Goal: Task Accomplishment & Management: Manage account settings

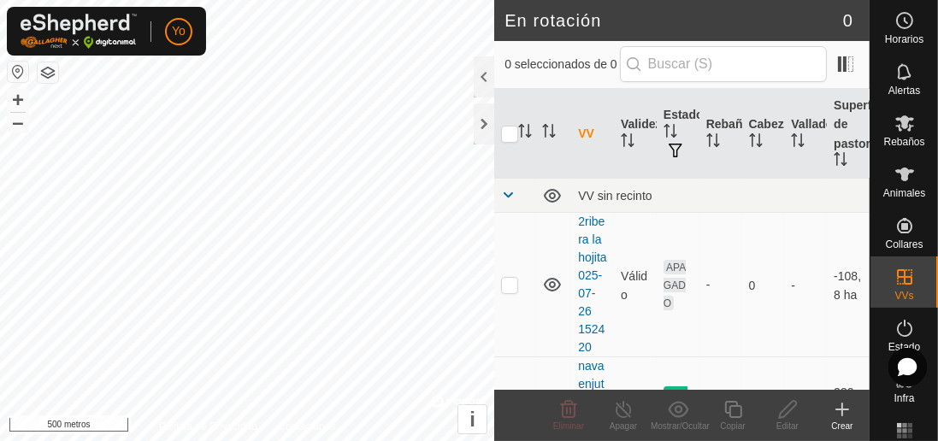
click at [494, 135] on div at bounding box center [484, 123] width 21 height 41
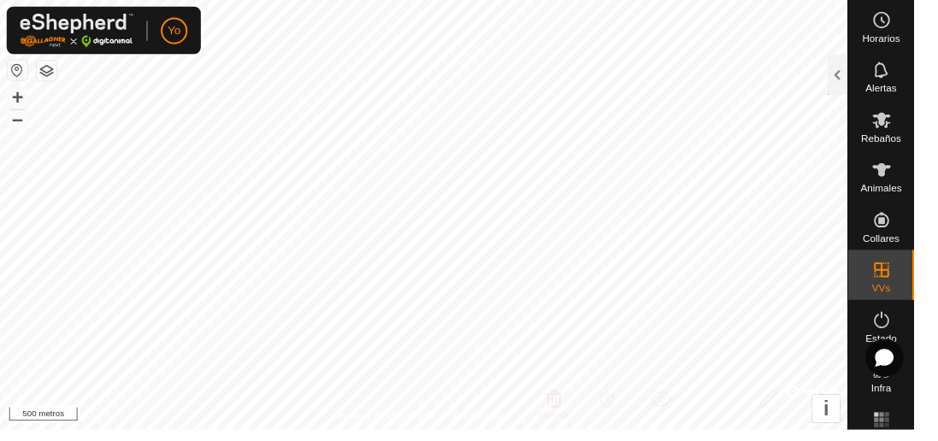
click at [937, 382] on html "Yo Horarios Alertas Rebaños Animales Collares VVs Estado Infra Mapa de calor Ay…" at bounding box center [469, 220] width 938 height 441
click at [937, 350] on html "Yo Horarios Alertas Rebaños Animales Collares VVs Estado Infra Mapa de calor Ay…" at bounding box center [469, 220] width 938 height 441
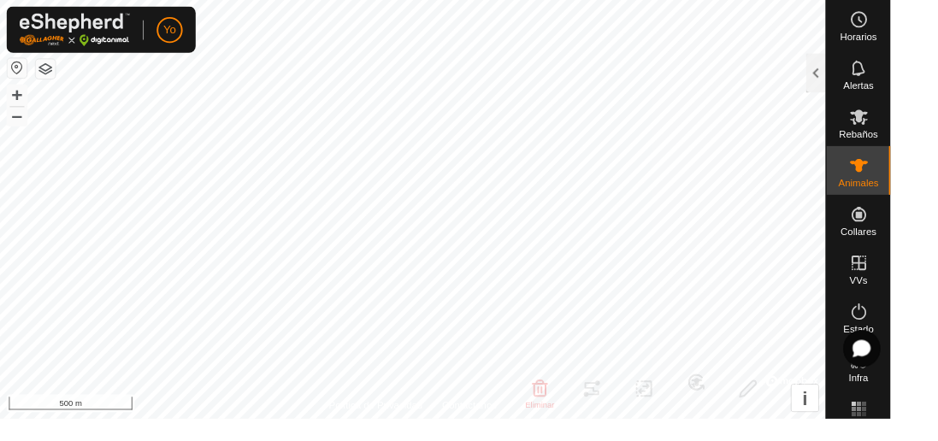
click at [937, 381] on html "Yo Horarios Alertas Rebaños Animales Collares VVs Estado Infra Mapa de calor Ay…" at bounding box center [469, 220] width 938 height 441
click at [916, 342] on font "Estado" at bounding box center [905, 347] width 32 height 12
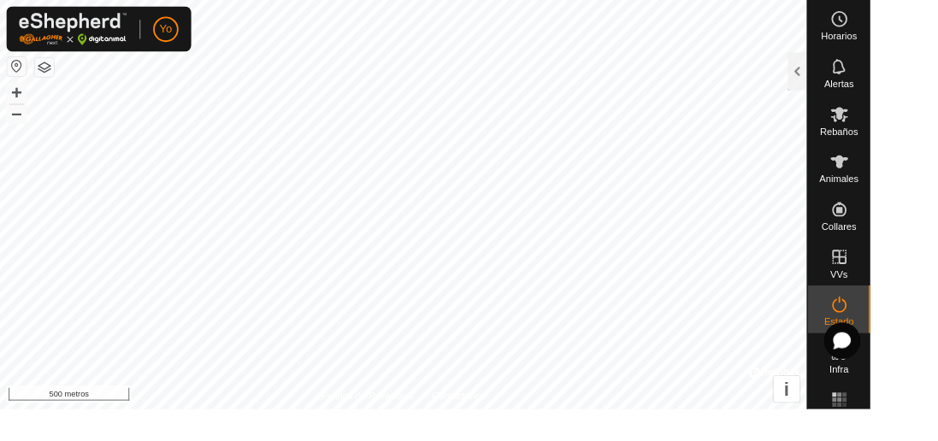
click at [864, 91] on div at bounding box center [859, 76] width 21 height 41
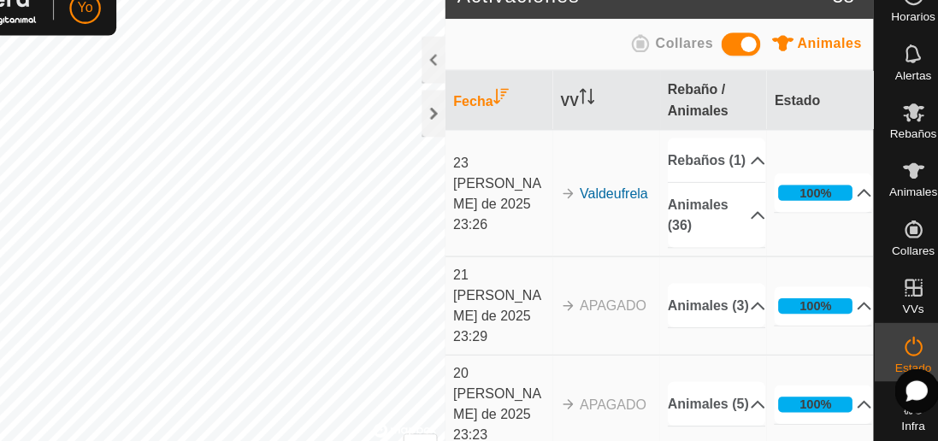
scroll to position [1, 0]
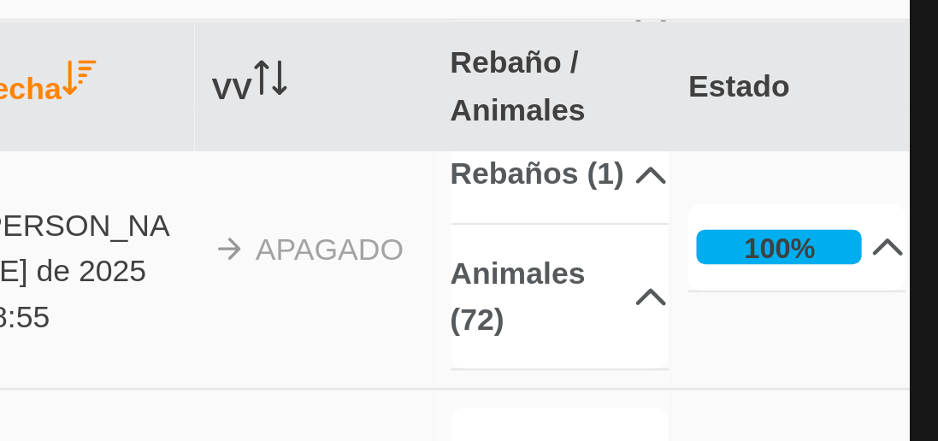
click at [511, 148] on td "2 [PERSON_NAME] de 2025 18:55" at bounding box center [541, 176] width 94 height 111
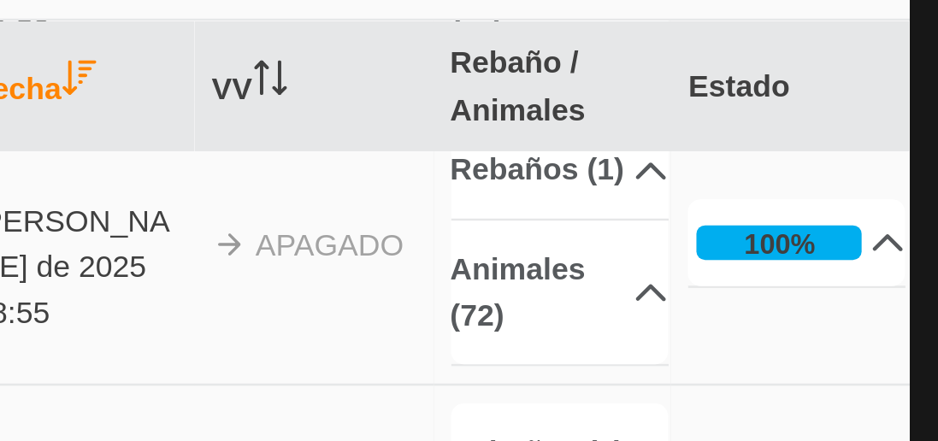
click at [511, 148] on td "2 [PERSON_NAME] de 2025 18:55" at bounding box center [541, 174] width 94 height 111
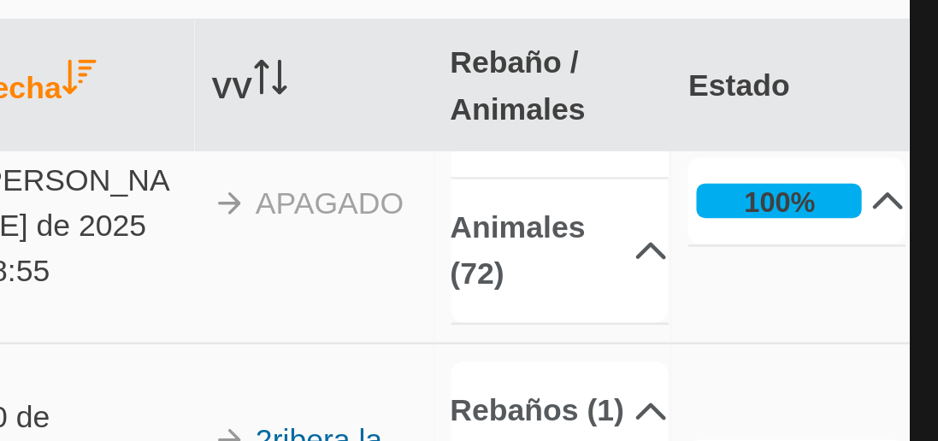
click at [511, 148] on td "2 [PERSON_NAME] de 2025 18:55" at bounding box center [541, 158] width 94 height 111
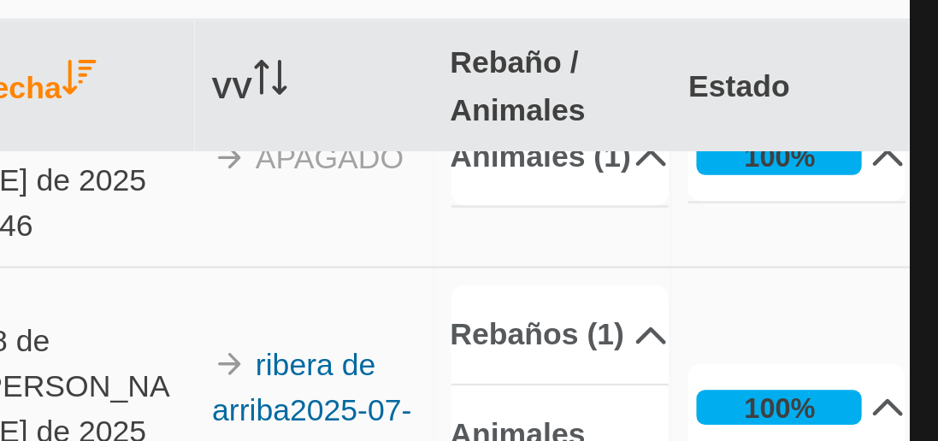
scroll to position [968, 0]
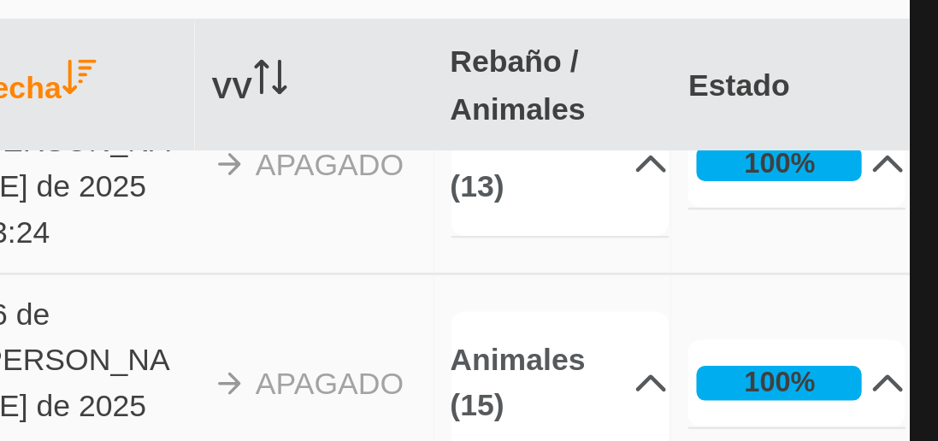
click at [511, 195] on font "16 de [PERSON_NAME] de 2025" at bounding box center [539, 220] width 77 height 50
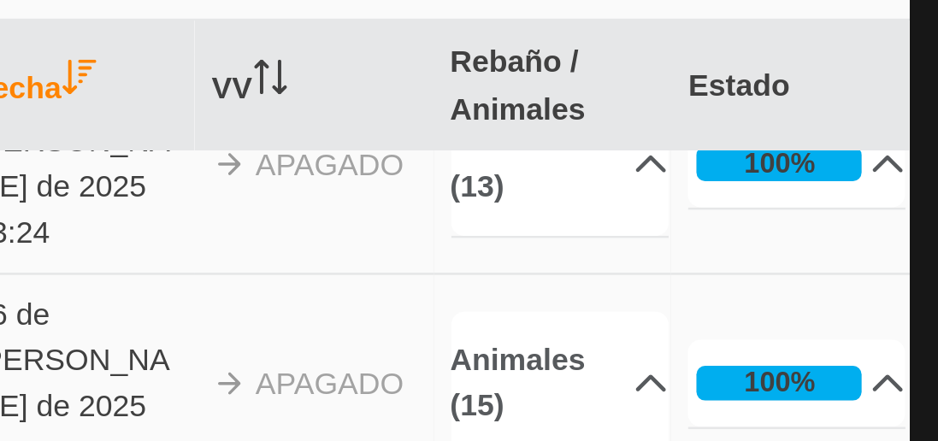
click at [511, 195] on font "16 de [PERSON_NAME] de 2025" at bounding box center [539, 220] width 77 height 50
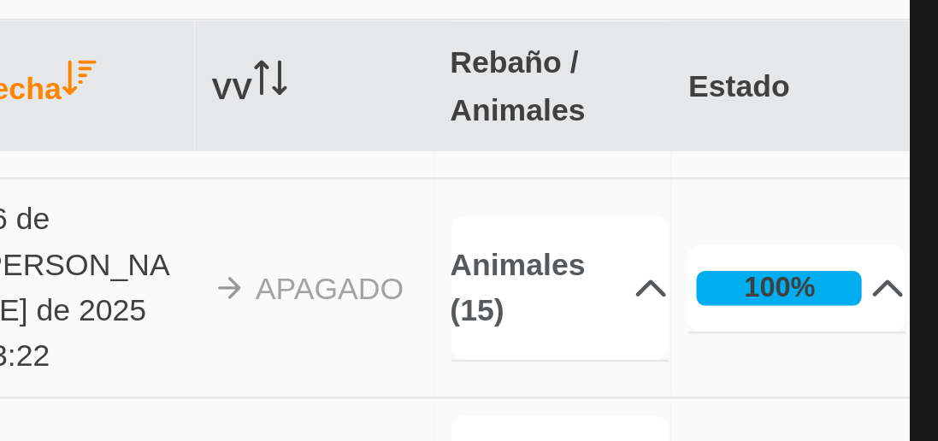
click at [511, 157] on font "16 de [PERSON_NAME] de 2025" at bounding box center [539, 182] width 77 height 50
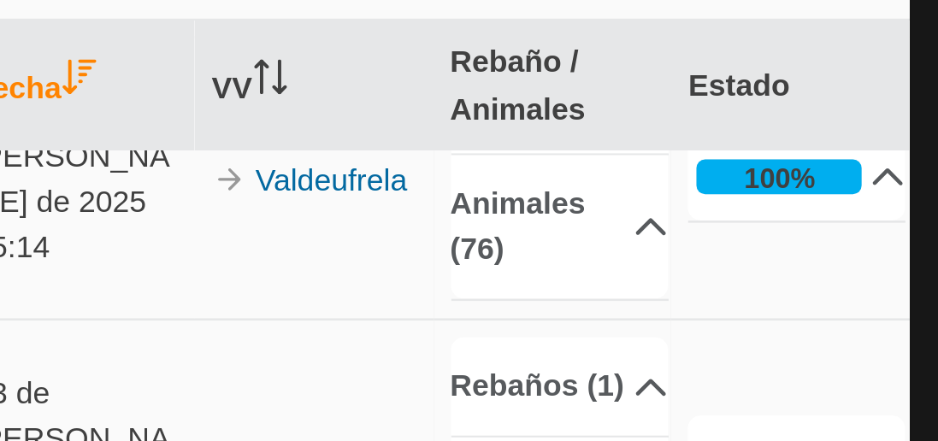
click at [511, 204] on td "13 de [PERSON_NAME] de 2025 14:59" at bounding box center [541, 259] width 94 height 111
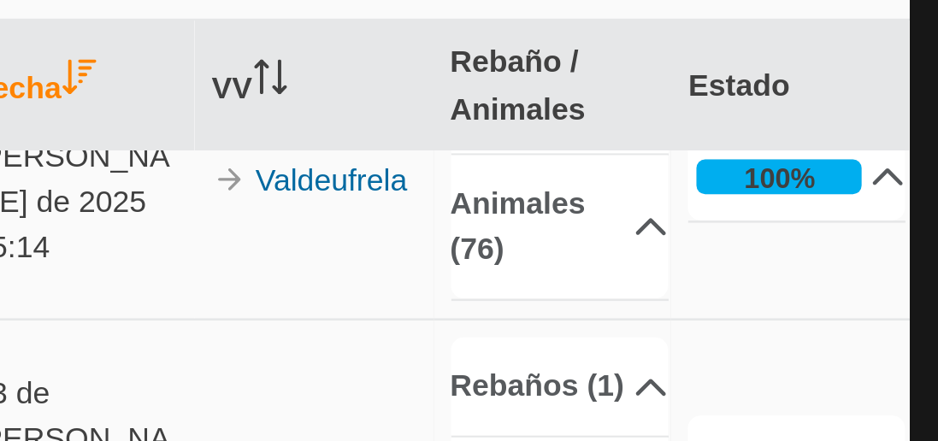
click at [511, 204] on td "13 de [PERSON_NAME] de 2025 14:59" at bounding box center [541, 259] width 94 height 111
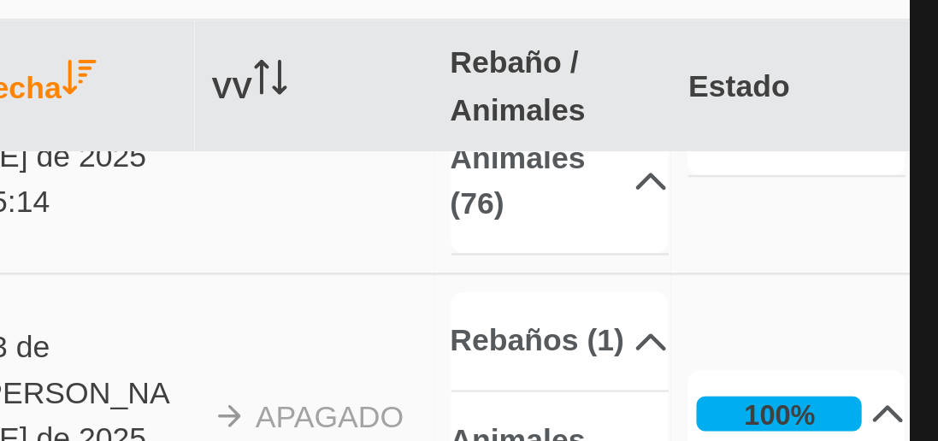
click at [511, 186] on td "13 de [PERSON_NAME] de 2025 14:59" at bounding box center [541, 241] width 94 height 111
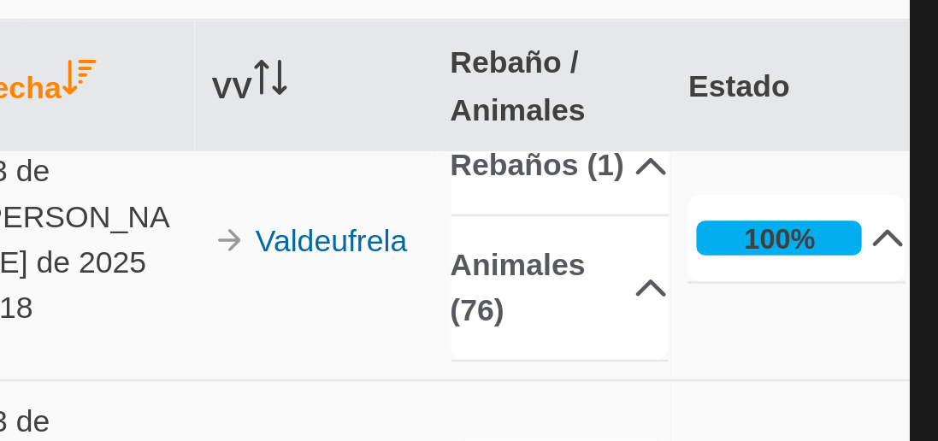
click at [511, 148] on font "13 de [PERSON_NAME] de 2025" at bounding box center [539, 164] width 77 height 50
click at [511, 149] on font "13 de [PERSON_NAME] de 2025" at bounding box center [539, 164] width 77 height 50
click at [511, 148] on font "13 de [PERSON_NAME] de 2025" at bounding box center [539, 164] width 77 height 50
click at [511, 149] on font "13 de [PERSON_NAME] de 2025" at bounding box center [539, 164] width 77 height 50
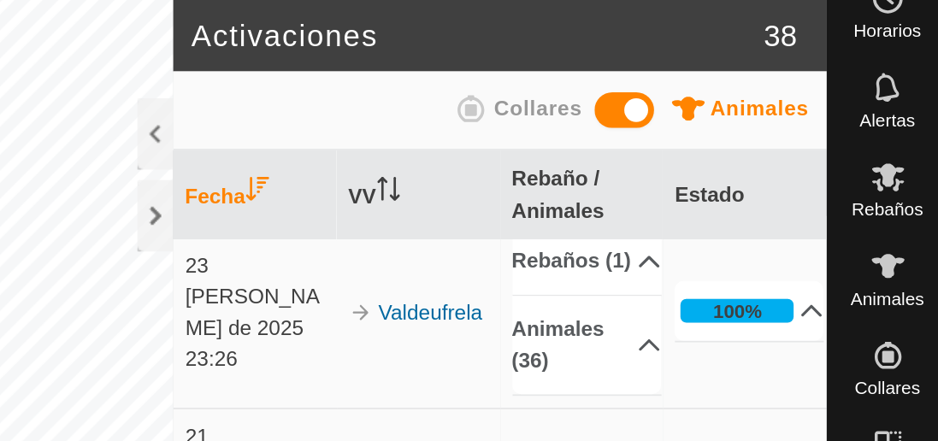
scroll to position [27, 0]
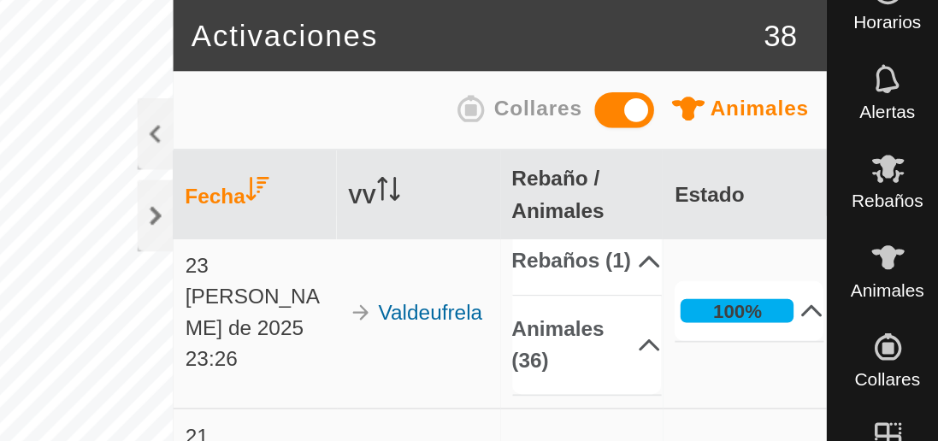
click at [854, 186] on icon at bounding box center [861, 179] width 14 height 14
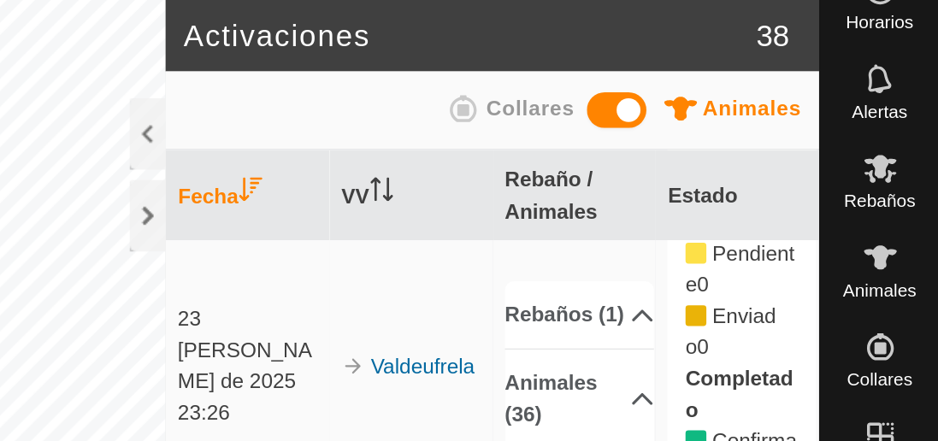
scroll to position [109, 0]
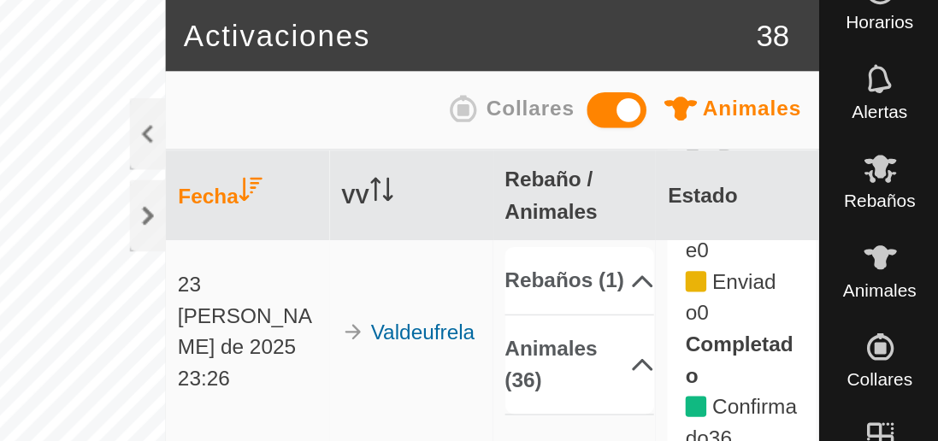
click at [743, 228] on font "Animales (36)" at bounding box center [725, 210] width 72 height 36
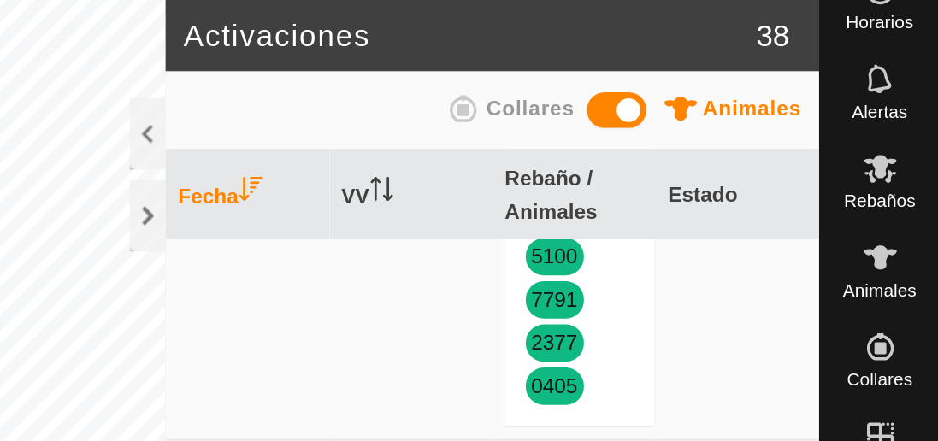
scroll to position [966, 0]
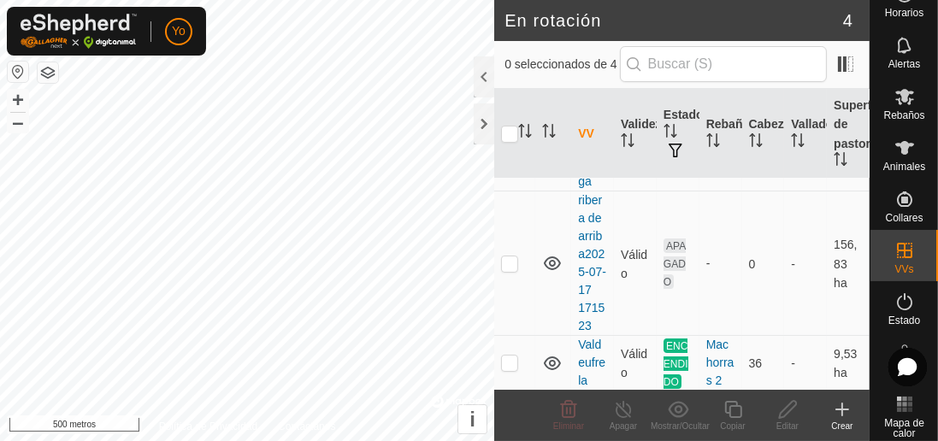
scroll to position [292, 0]
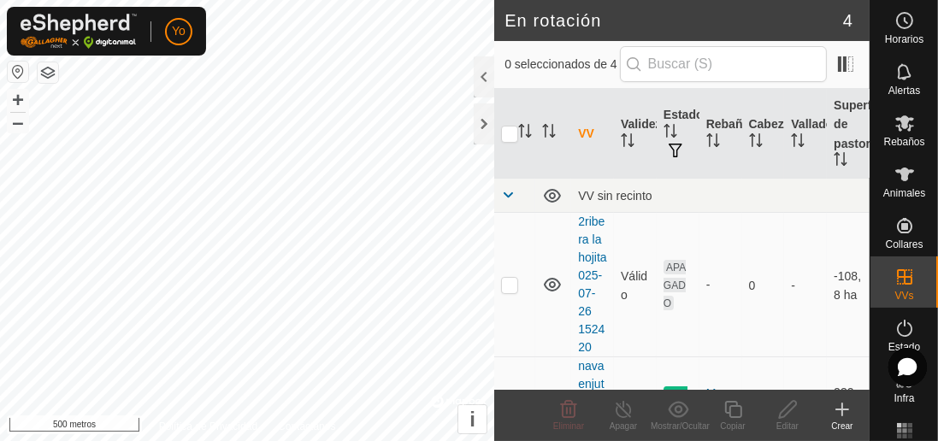
click at [925, 170] on div "Animales" at bounding box center [905, 179] width 68 height 51
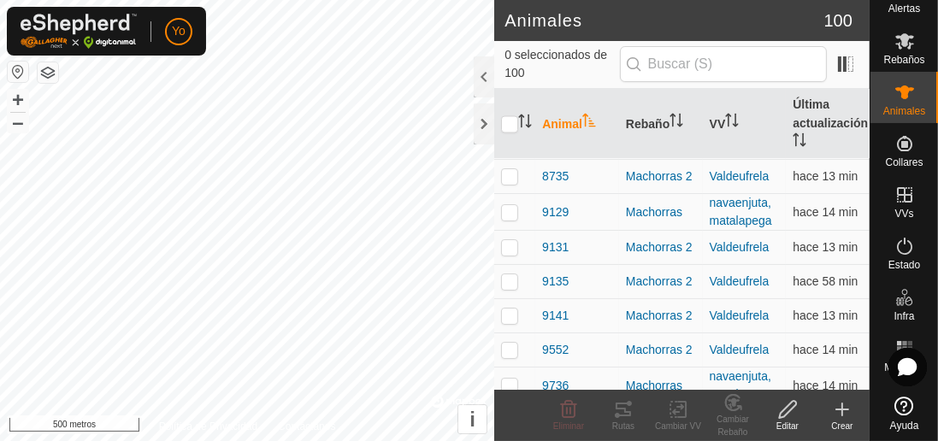
scroll to position [3332, 0]
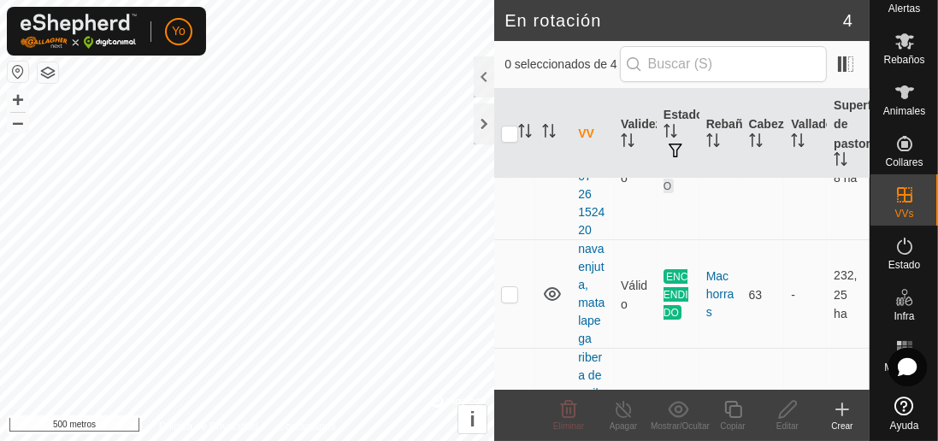
scroll to position [122, 0]
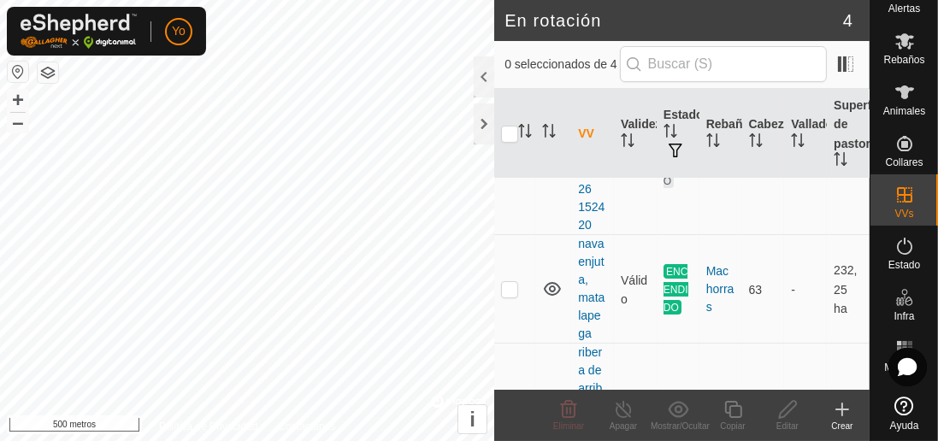
click at [751, 293] on font "63" at bounding box center [756, 289] width 14 height 14
click at [718, 305] on div "Machorras" at bounding box center [720, 290] width 29 height 54
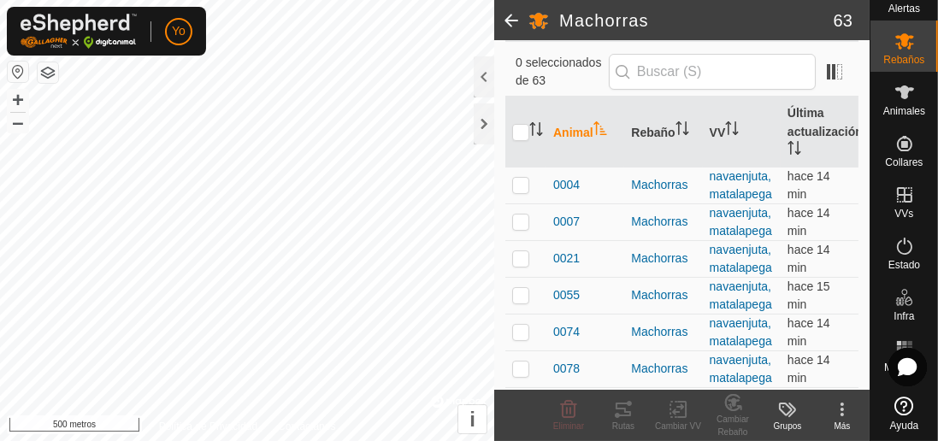
scroll to position [137, 0]
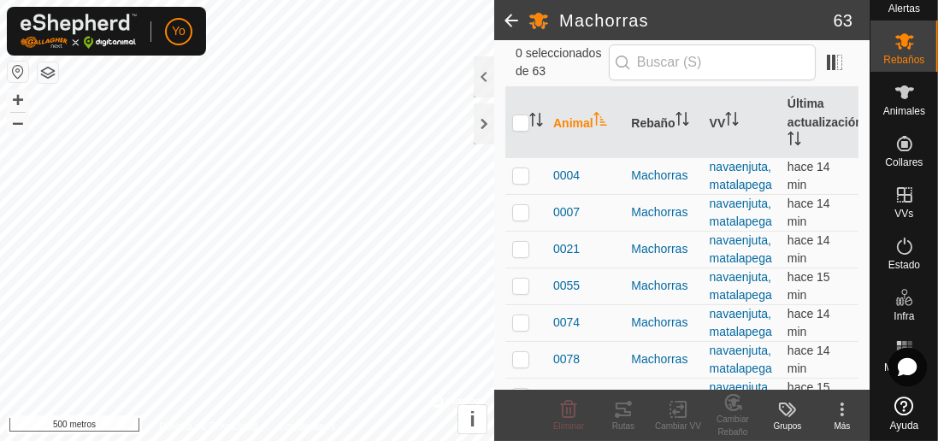
click at [902, 341] on icon at bounding box center [905, 349] width 21 height 21
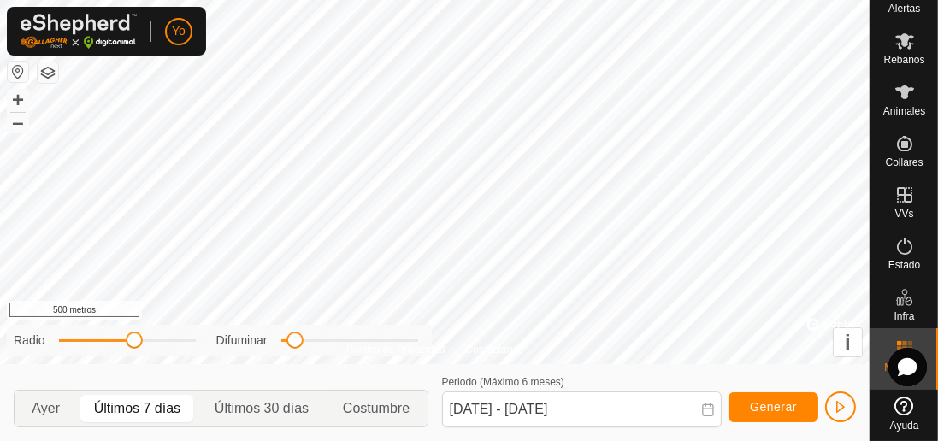
click at [896, 365] on div at bounding box center [908, 367] width 38 height 38
click at [904, 387] on div "Mapa de calor" at bounding box center [905, 359] width 68 height 62
click at [0, 0] on div at bounding box center [0, 0] width 0 height 0
click at [904, 271] on div "Estado" at bounding box center [905, 251] width 68 height 51
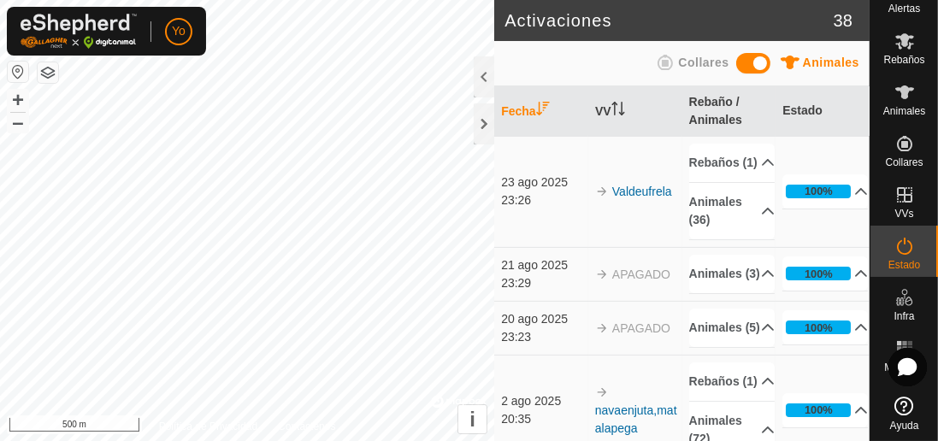
click at [904, 306] on icon at bounding box center [905, 297] width 21 height 21
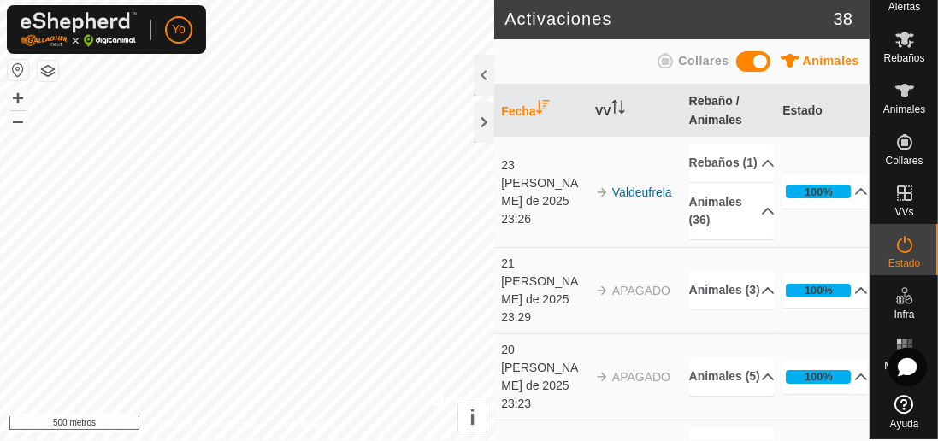
click at [813, 103] on font "Estado" at bounding box center [803, 110] width 40 height 14
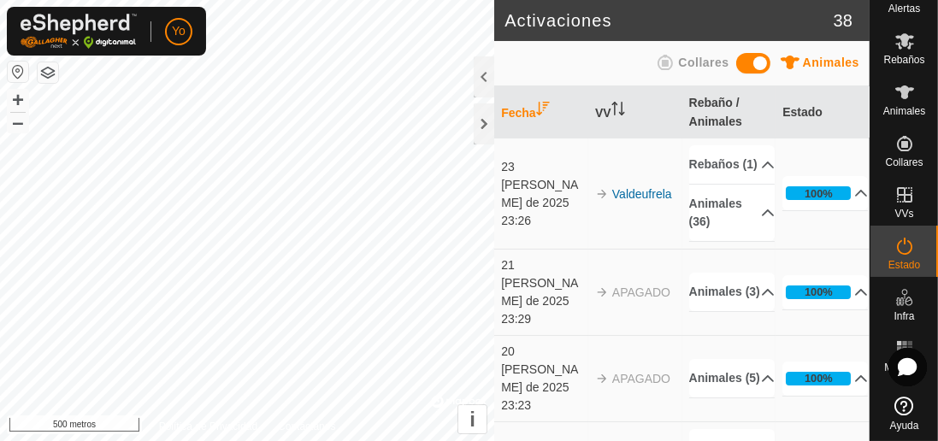
click at [665, 201] on font "Valdeufrela" at bounding box center [642, 194] width 60 height 14
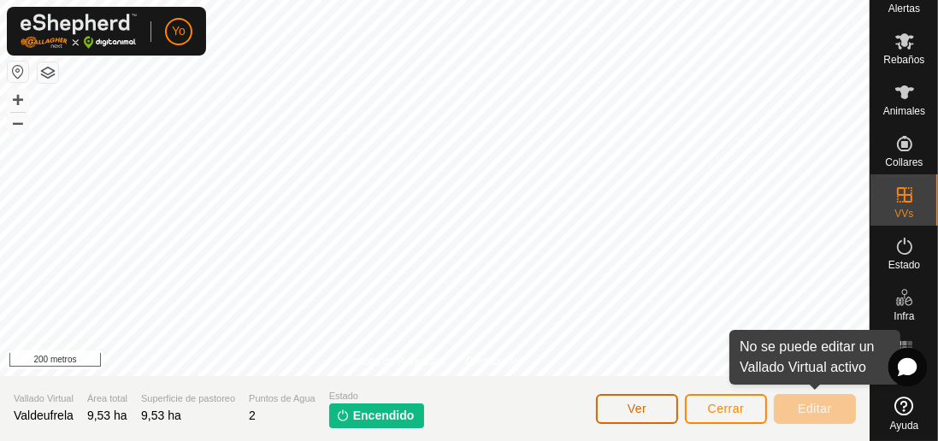
click at [642, 411] on font "Ver" at bounding box center [638, 409] width 20 height 14
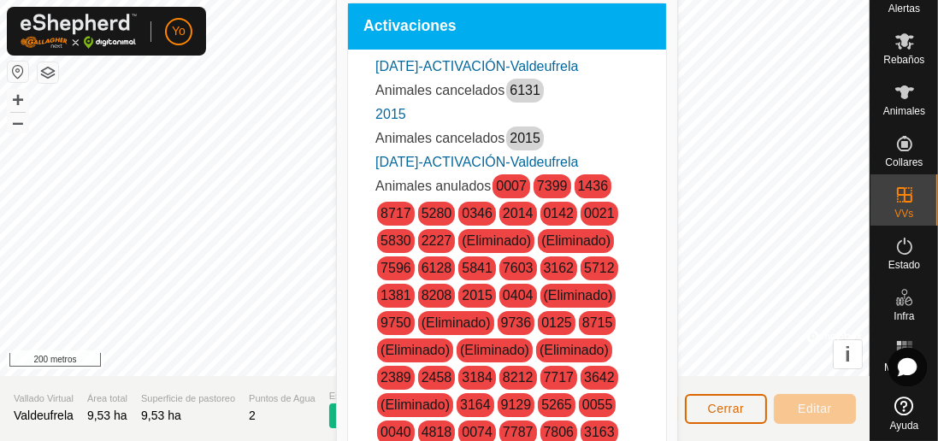
click at [725, 408] on font "Cerrar" at bounding box center [726, 409] width 37 height 14
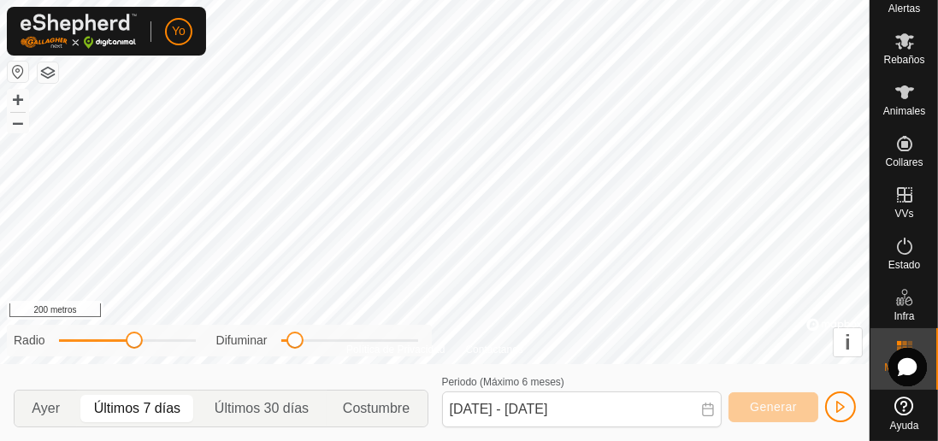
click at [906, 227] on div "Estado" at bounding box center [905, 251] width 68 height 51
click at [912, 210] on font "VVs" at bounding box center [904, 214] width 19 height 12
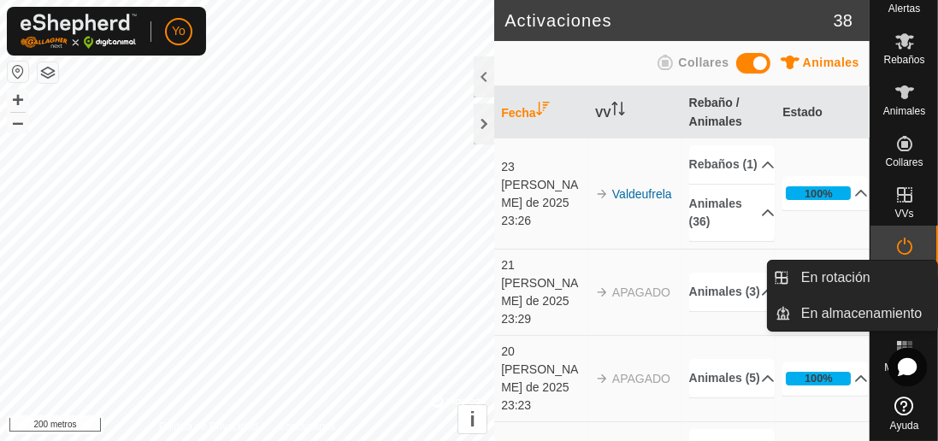
click at [918, 188] on es-virtualpaddocks-svg-icon at bounding box center [905, 194] width 31 height 27
click at [913, 190] on icon at bounding box center [905, 195] width 21 height 21
click at [914, 201] on icon at bounding box center [905, 195] width 21 height 21
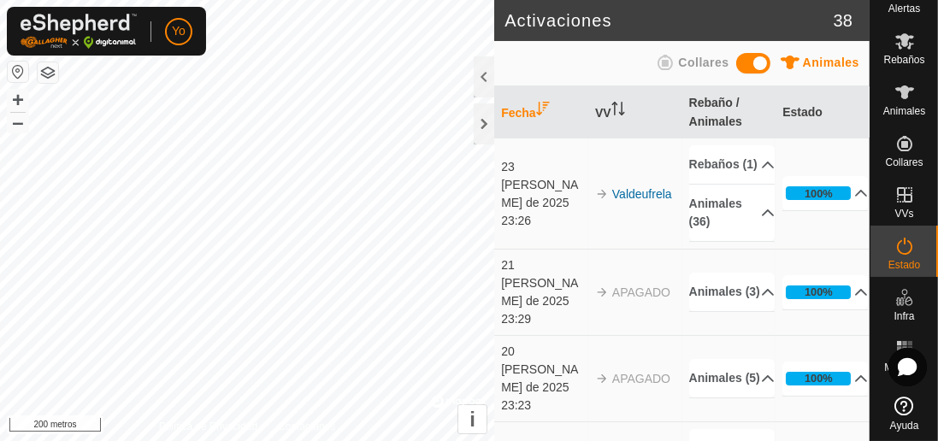
click at [484, 121] on div at bounding box center [484, 123] width 21 height 41
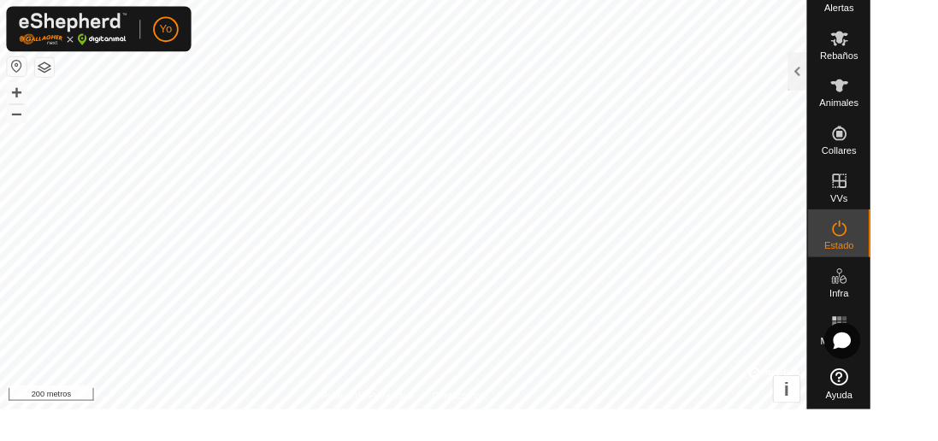
click at [919, 196] on div "VVs" at bounding box center [905, 199] width 68 height 51
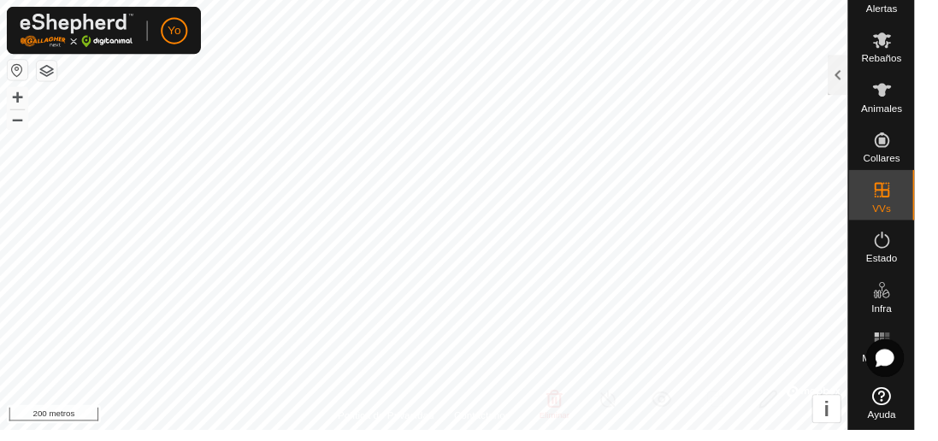
click at [854, 83] on div at bounding box center [859, 76] width 21 height 41
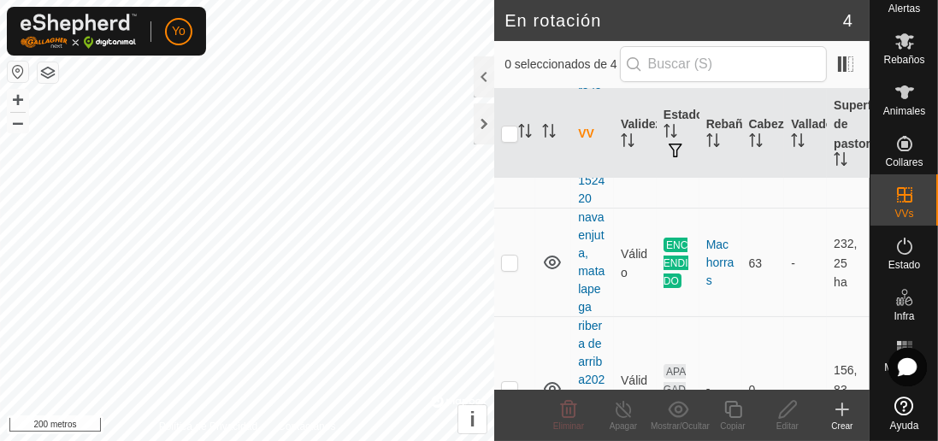
scroll to position [150, 0]
click at [688, 247] on td "ENCENDIDO" at bounding box center [678, 262] width 43 height 109
click at [676, 263] on font "ENCENDIDO" at bounding box center [676, 263] width 25 height 48
click at [510, 263] on p-checkbox at bounding box center [509, 262] width 17 height 14
checkbox input "true"
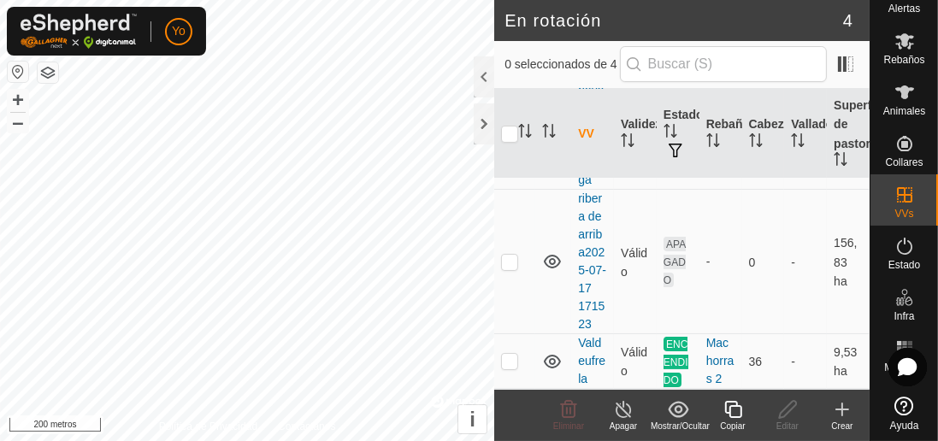
scroll to position [292, 0]
click at [516, 360] on p-checkbox at bounding box center [509, 361] width 17 height 14
checkbox input "true"
click at [695, 370] on td "ENCENDIDO" at bounding box center [678, 361] width 43 height 55
click at [684, 369] on font "ENCENDIDO" at bounding box center [676, 362] width 25 height 48
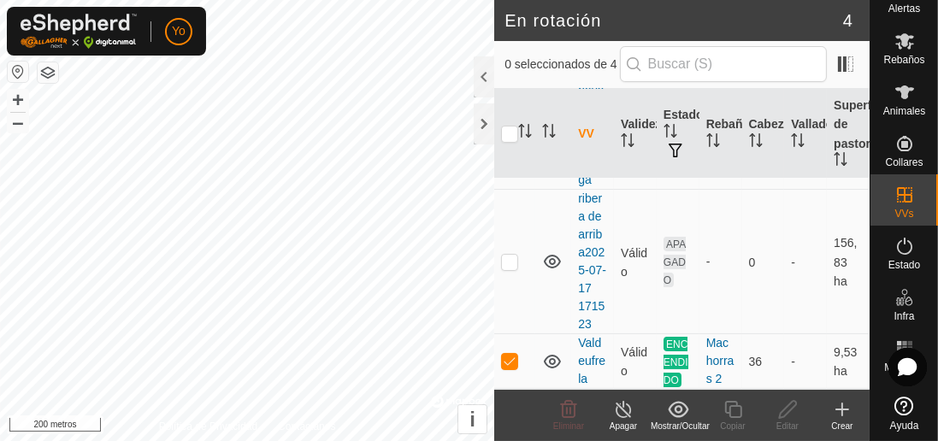
click at [486, 80] on div at bounding box center [484, 76] width 21 height 41
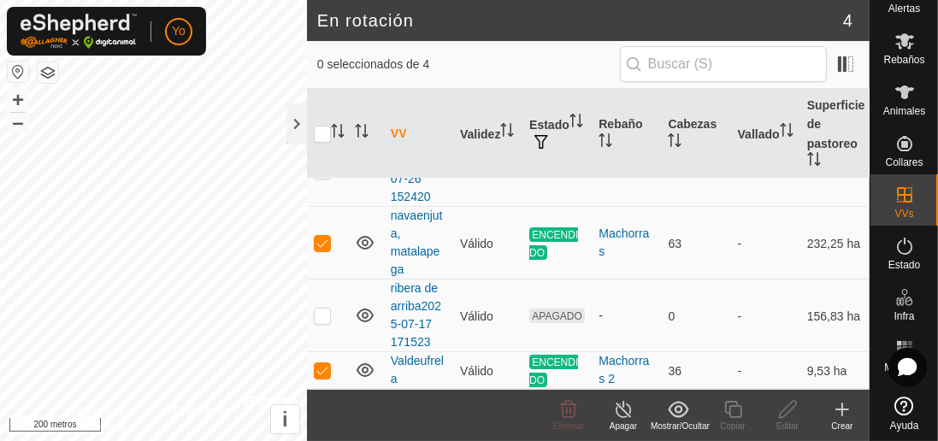
scroll to position [76, 0]
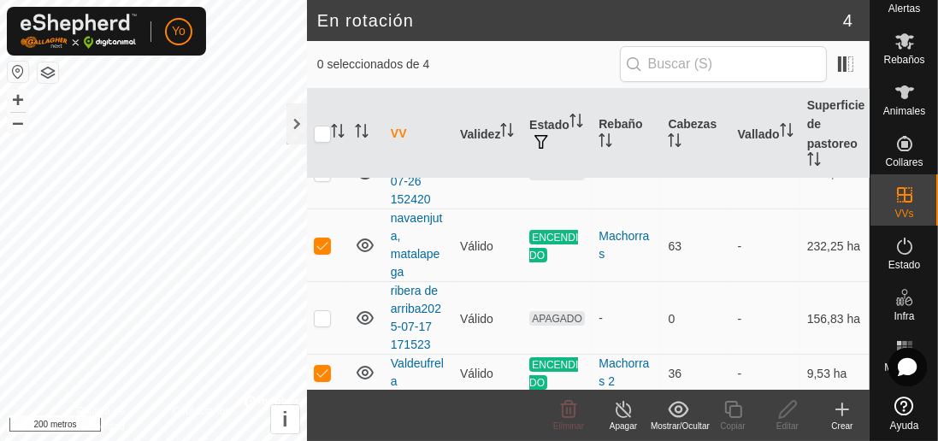
click at [815, 381] on td "9,53 ha" at bounding box center [835, 373] width 69 height 37
click at [819, 378] on font "9,53 ha" at bounding box center [827, 373] width 40 height 14
click at [683, 418] on icon at bounding box center [678, 409] width 21 height 21
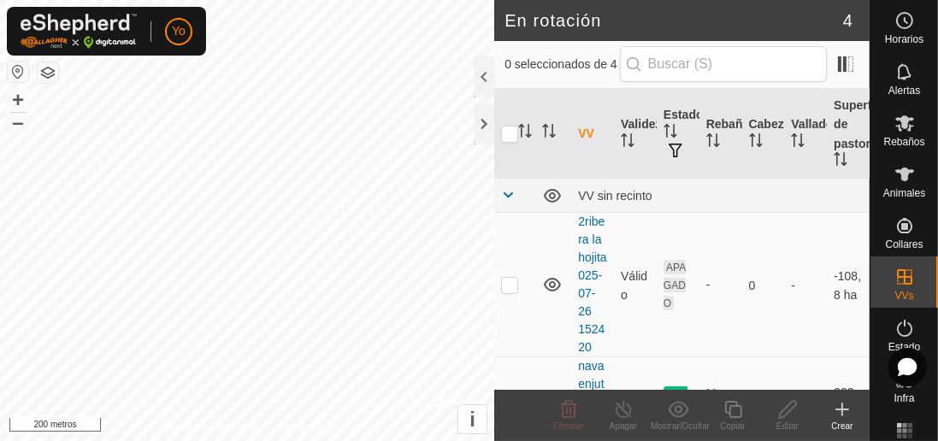
click at [494, 73] on div at bounding box center [484, 76] width 21 height 41
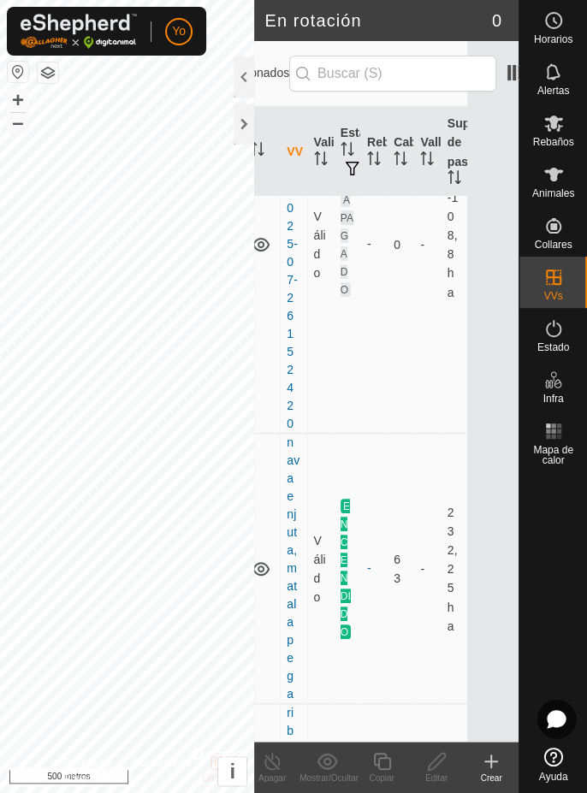
scroll to position [192, 0]
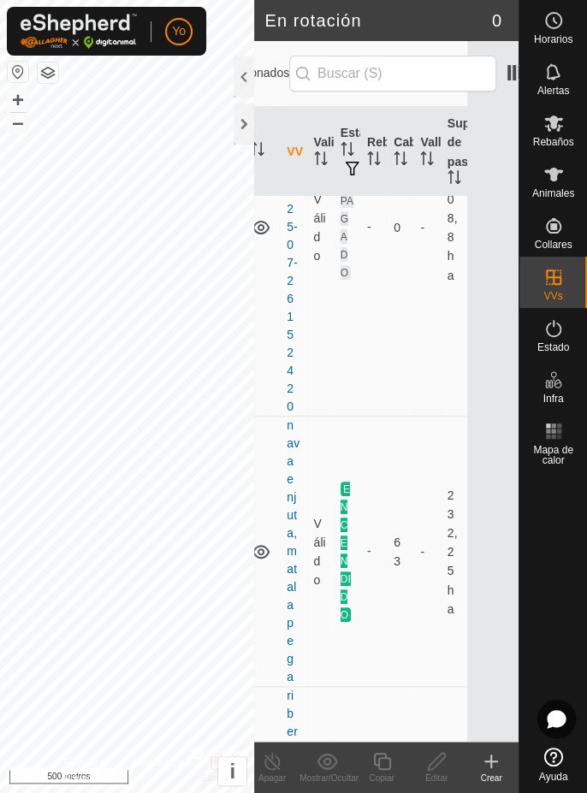
click at [563, 82] on es-notification-svg-icon at bounding box center [553, 71] width 31 height 27
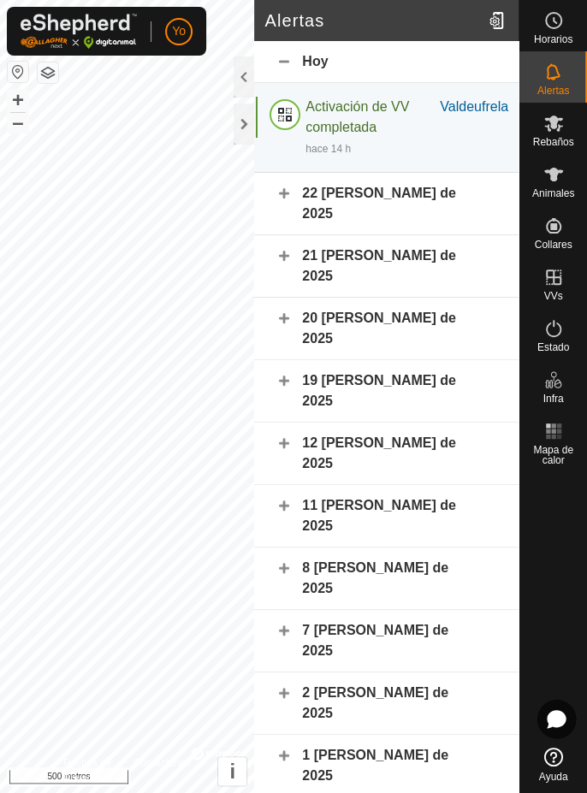
click at [566, 140] on font "Rebaños" at bounding box center [552, 142] width 41 height 12
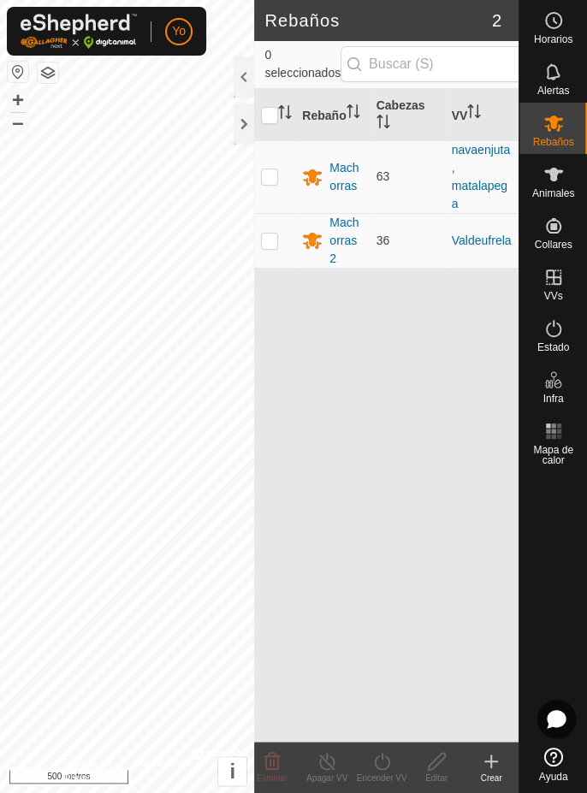
click at [398, 216] on td "36" at bounding box center [407, 240] width 75 height 55
click at [356, 219] on font "Machorras 2" at bounding box center [343, 241] width 29 height 50
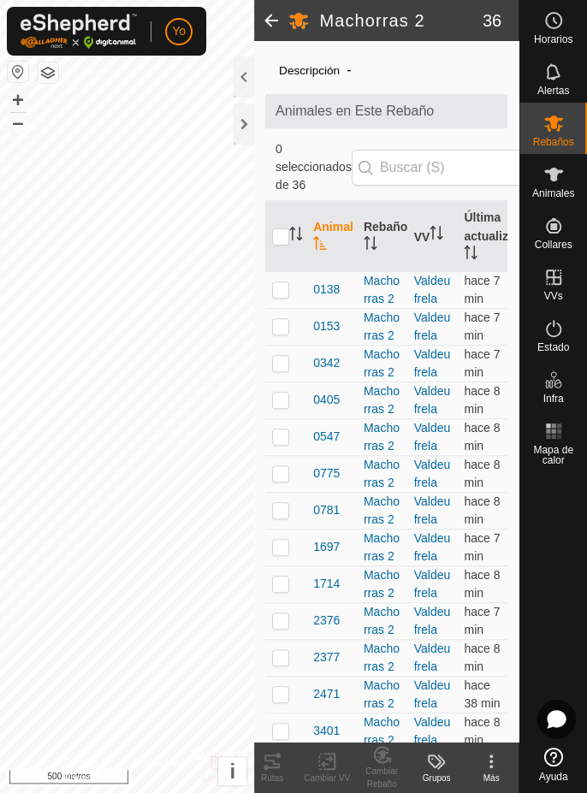
scroll to position [42, 0]
click at [279, 240] on input "checkbox" at bounding box center [280, 236] width 17 height 17
checkbox input "true"
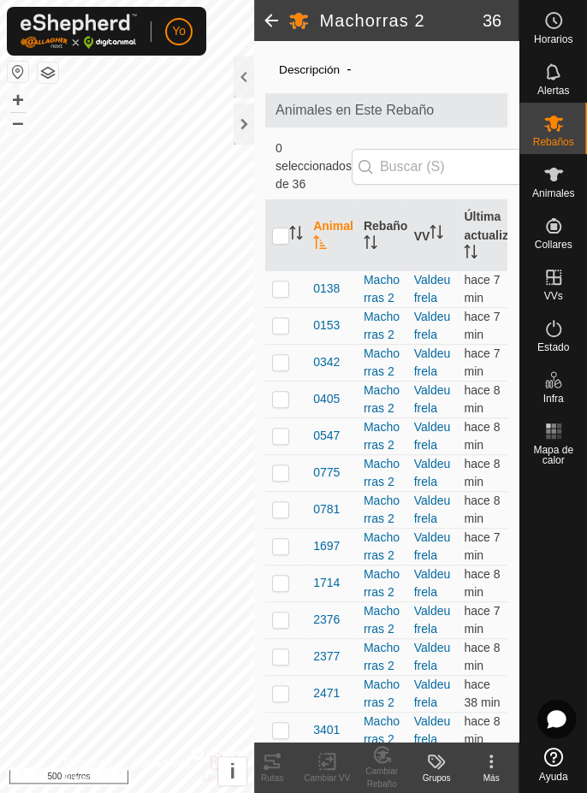
checkbox input "true"
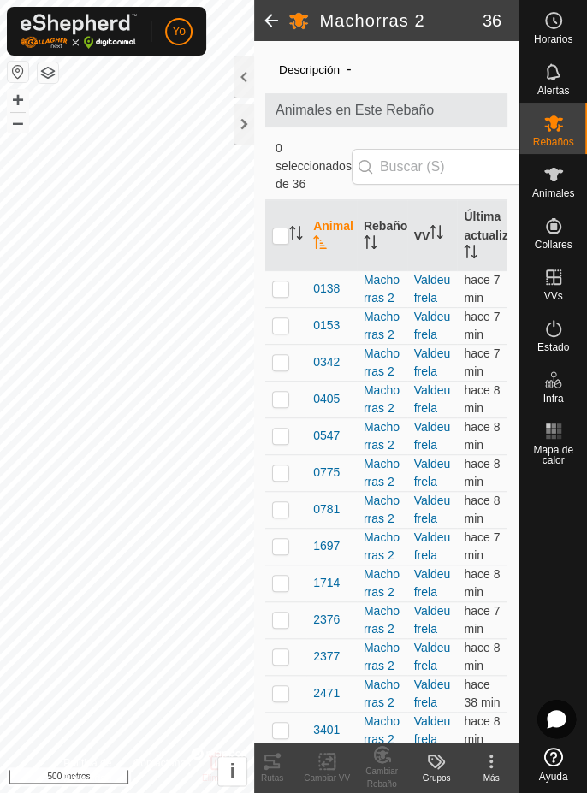
checkbox input "true"
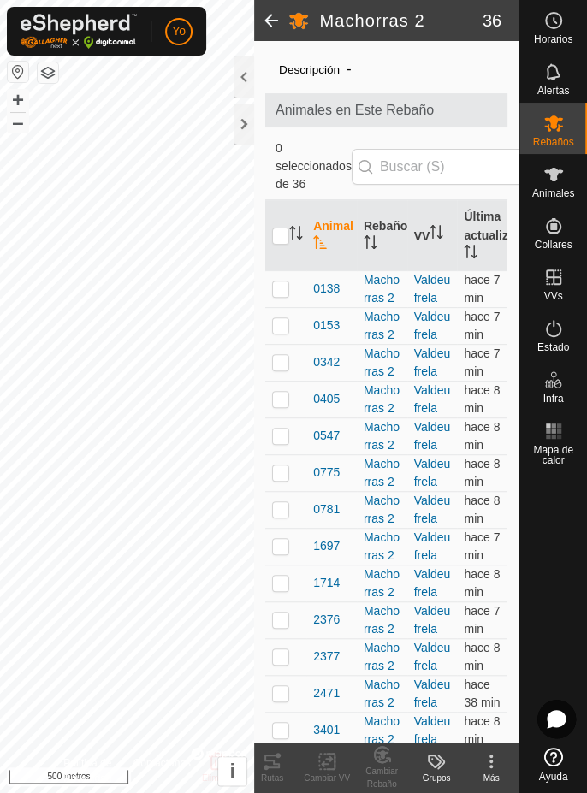
checkbox input "true"
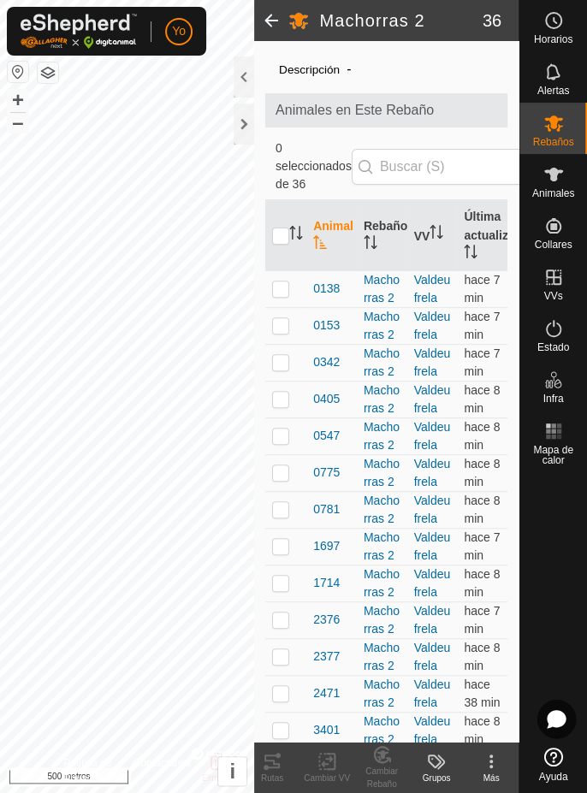
checkbox input "true"
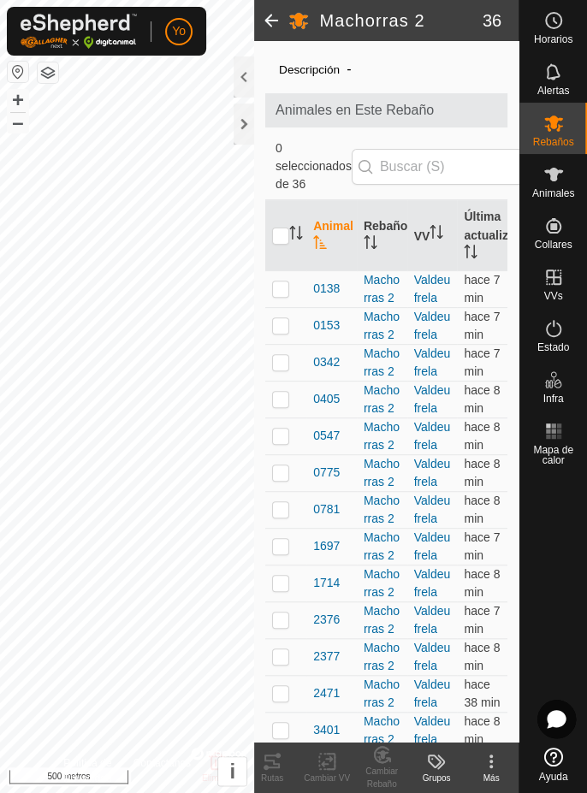
checkbox input "true"
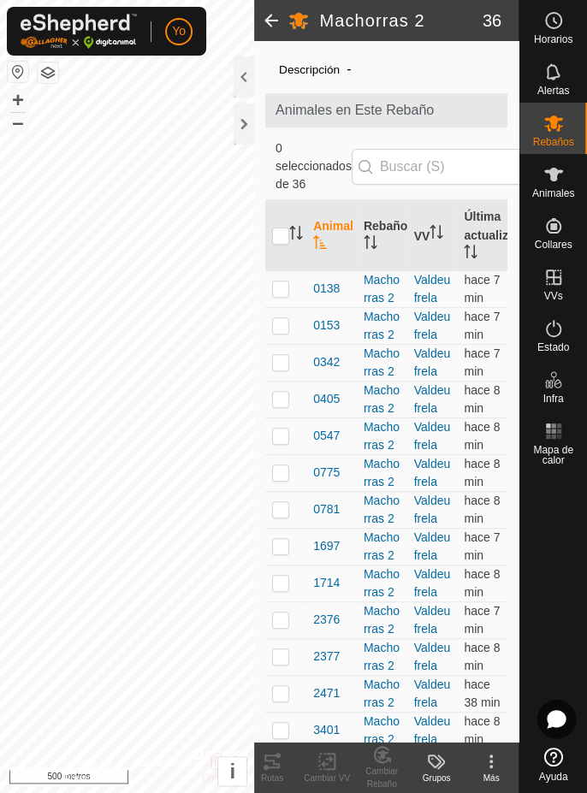
checkbox input "true"
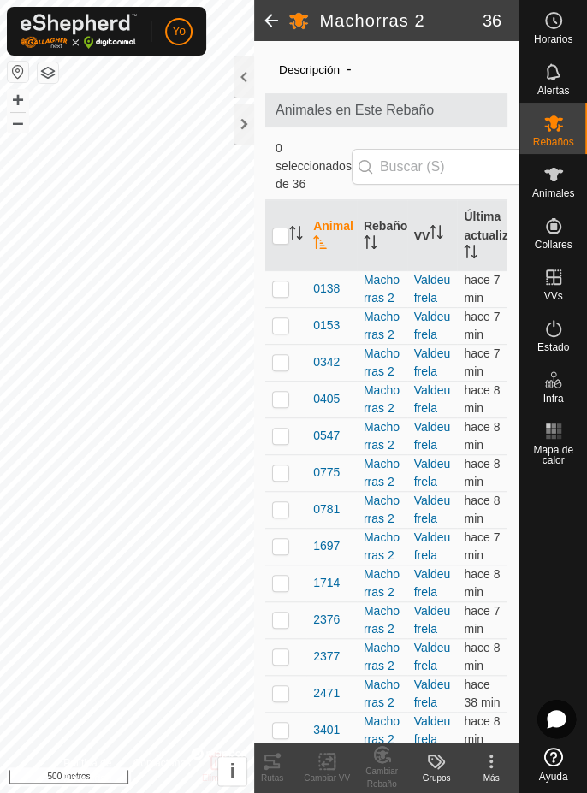
checkbox input "true"
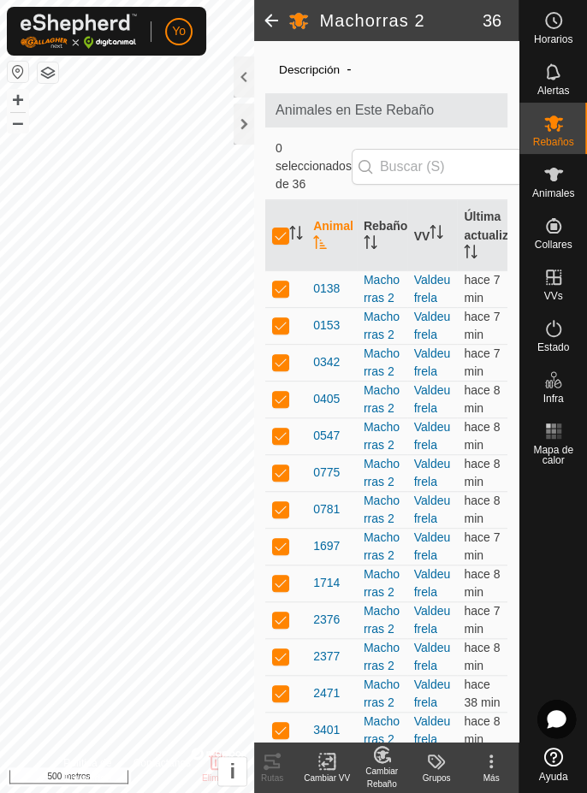
click at [244, 80] on div at bounding box center [244, 76] width 21 height 41
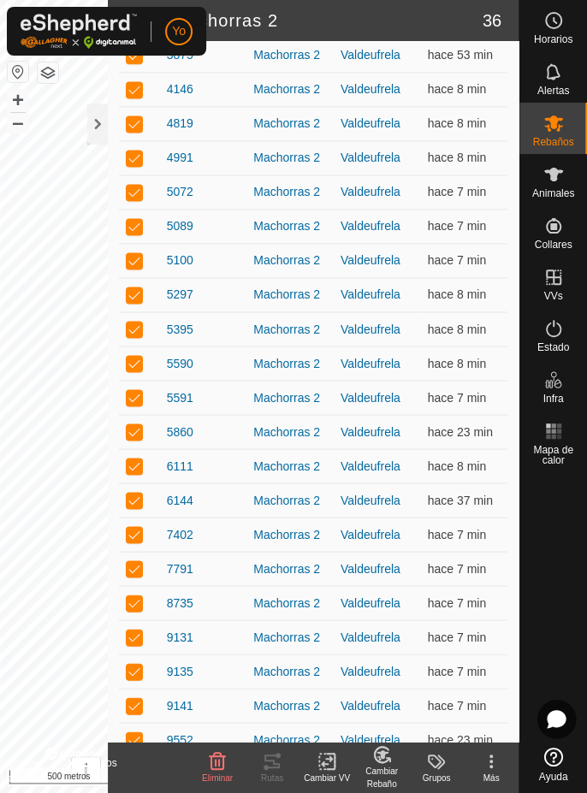
scroll to position [783, 0]
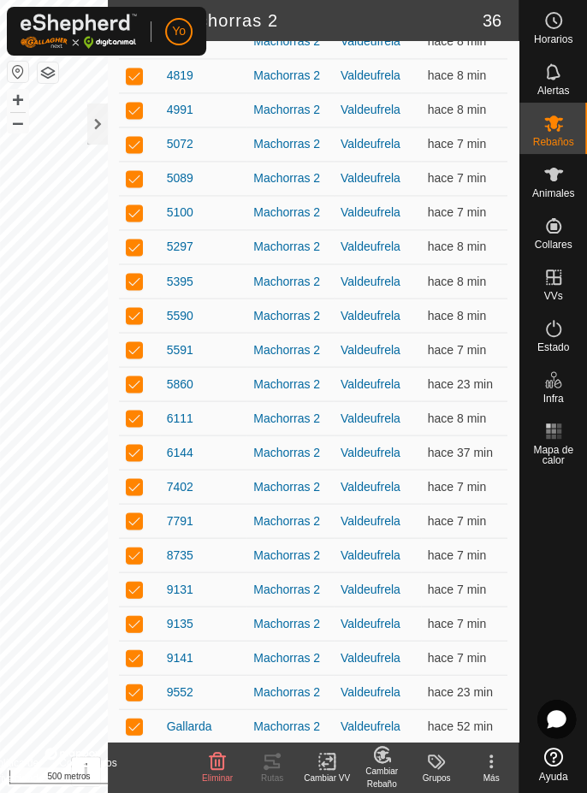
click at [582, 428] on div "Mapa de calor" at bounding box center [553, 442] width 68 height 62
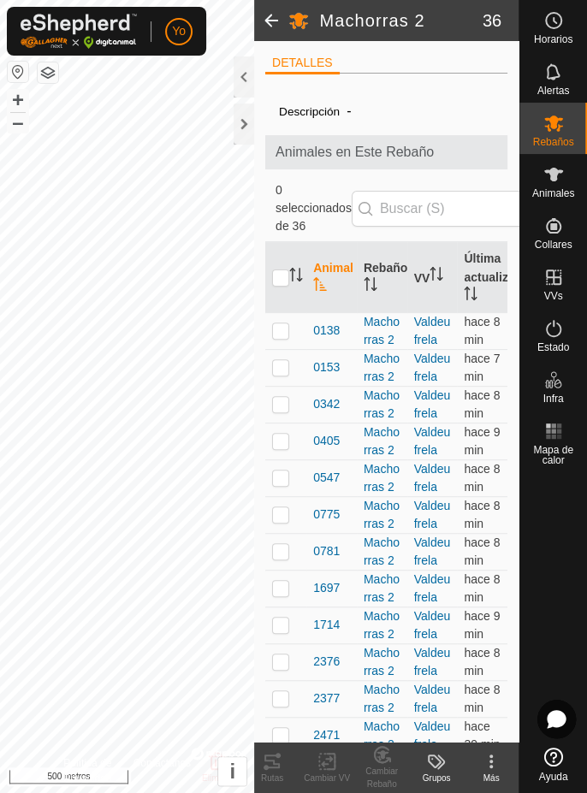
click at [492, 764] on icon at bounding box center [491, 761] width 21 height 21
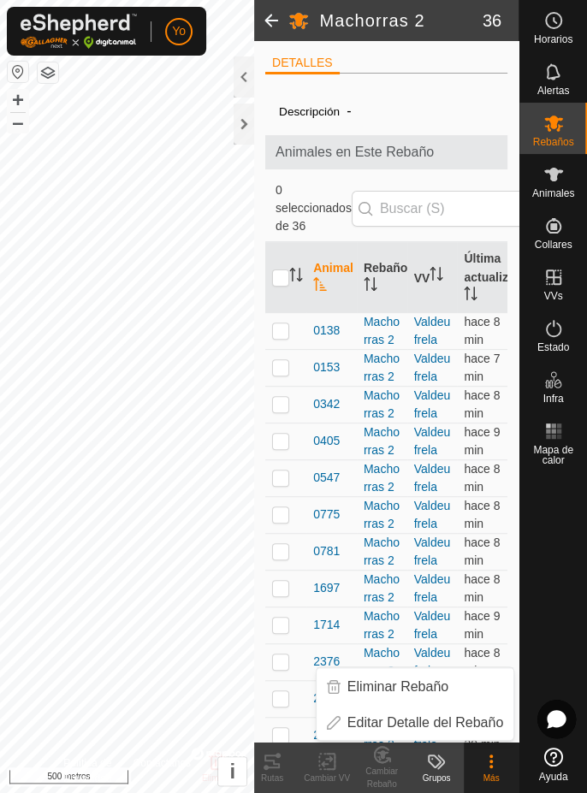
click at [234, 78] on div at bounding box center [244, 76] width 21 height 41
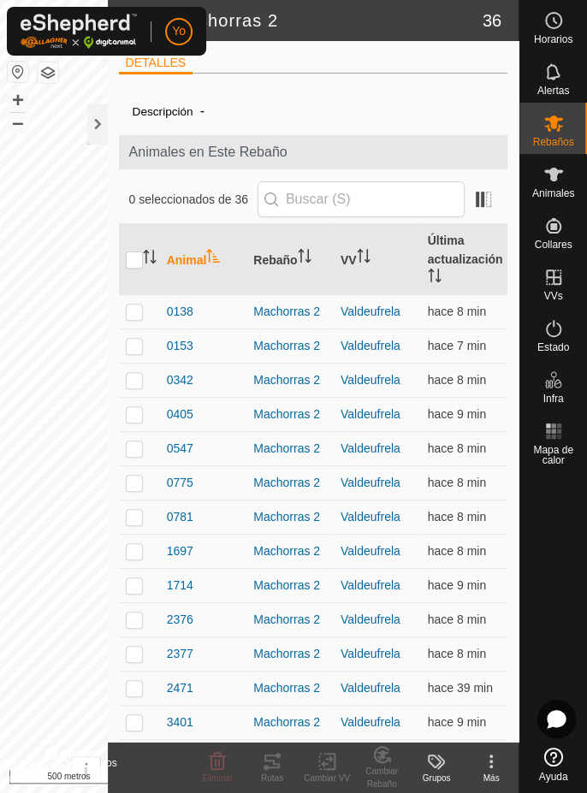
click at [487, 766] on icon at bounding box center [491, 761] width 21 height 21
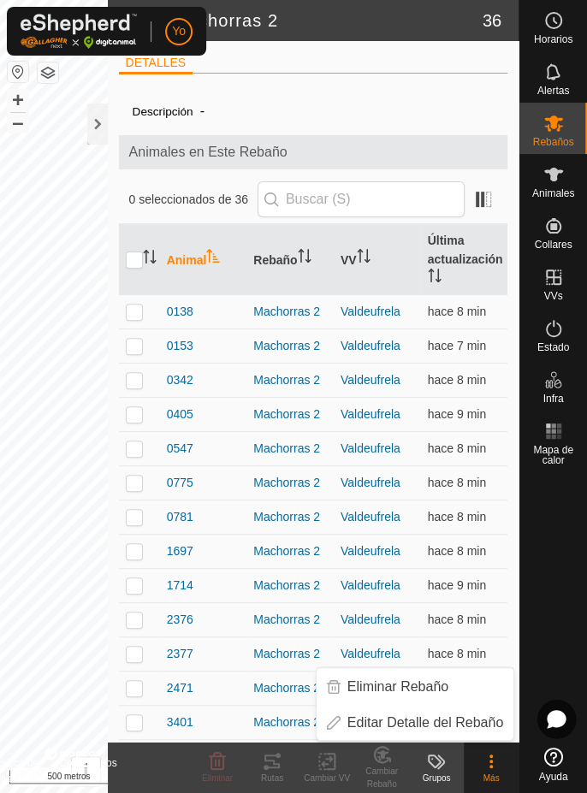
click at [439, 770] on icon at bounding box center [436, 761] width 21 height 21
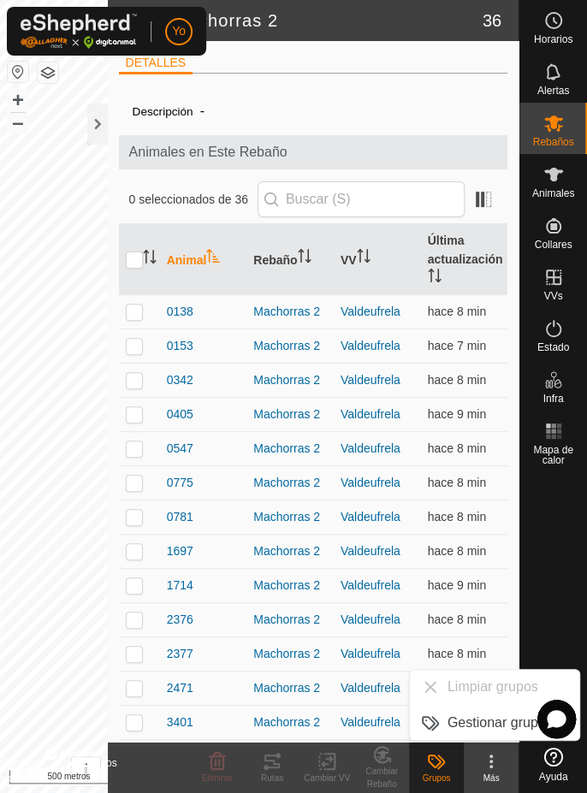
click at [380, 765] on div "Cambiar Rebaño" at bounding box center [381, 778] width 55 height 26
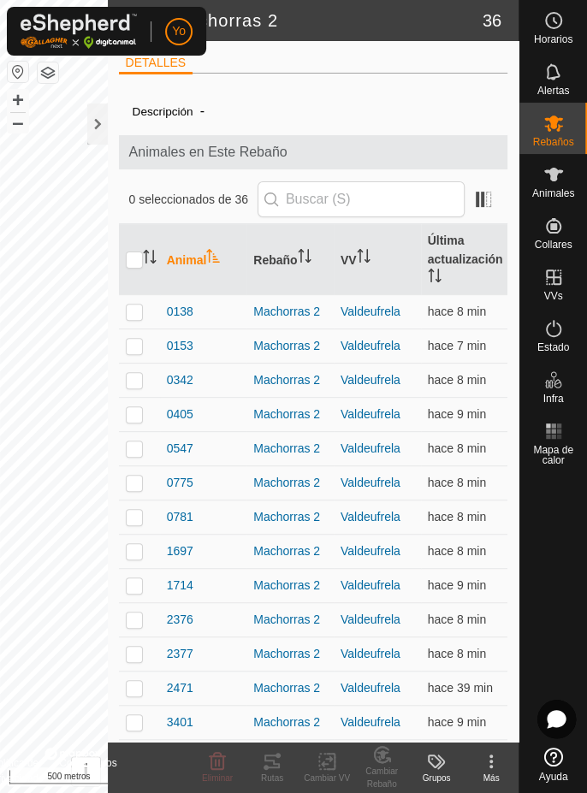
click at [326, 760] on icon at bounding box center [326, 761] width 21 height 21
click at [274, 780] on font "Rutas" at bounding box center [272, 777] width 22 height 9
click at [215, 781] on font "Eliminar" at bounding box center [217, 777] width 31 height 9
